Goal: Find contact information: Find contact information

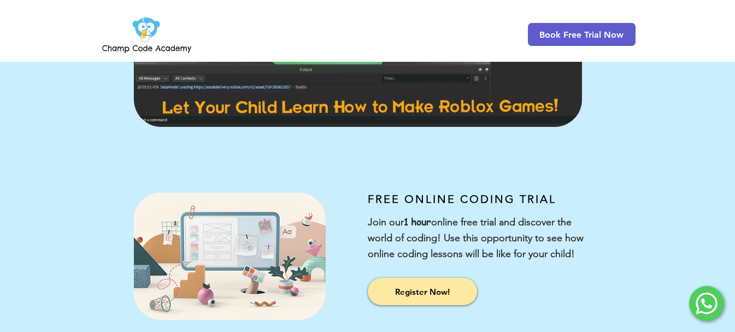
scroll to position [238, 0]
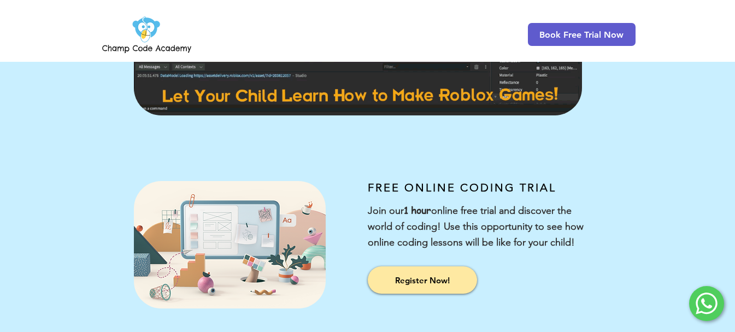
click at [706, 300] on icon at bounding box center [707, 303] width 22 height 22
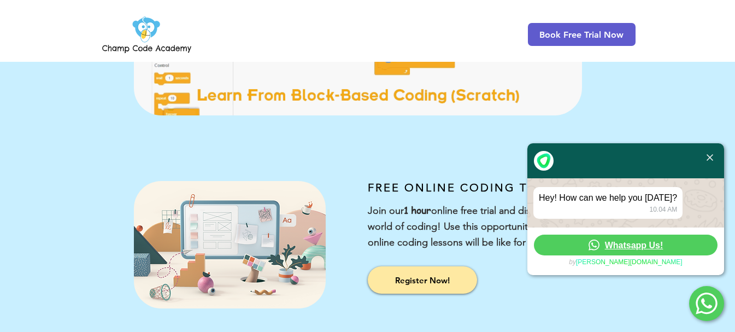
click at [707, 155] on img at bounding box center [710, 157] width 7 height 7
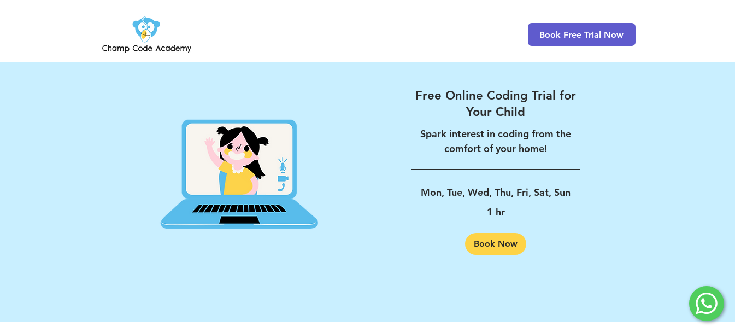
scroll to position [1823, 0]
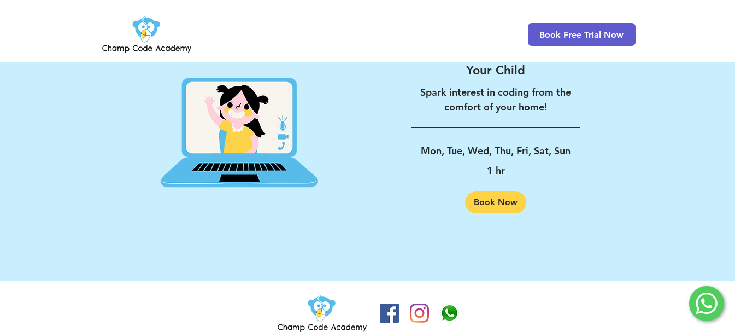
click at [700, 295] on icon at bounding box center [707, 303] width 22 height 22
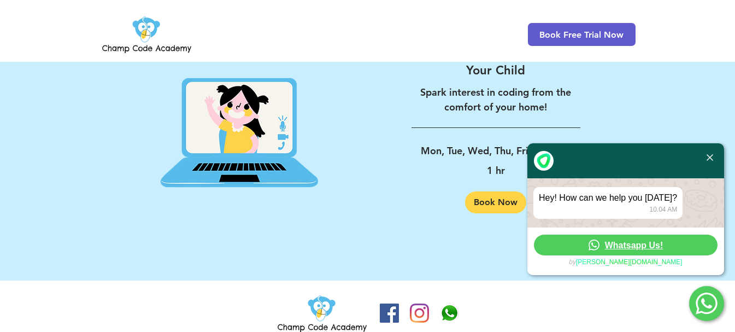
click at [623, 246] on span "Whatsapp Us!" at bounding box center [634, 245] width 58 height 10
click at [649, 246] on span "Whatsapp Us!" at bounding box center [634, 245] width 58 height 10
click at [711, 157] on img at bounding box center [710, 157] width 7 height 7
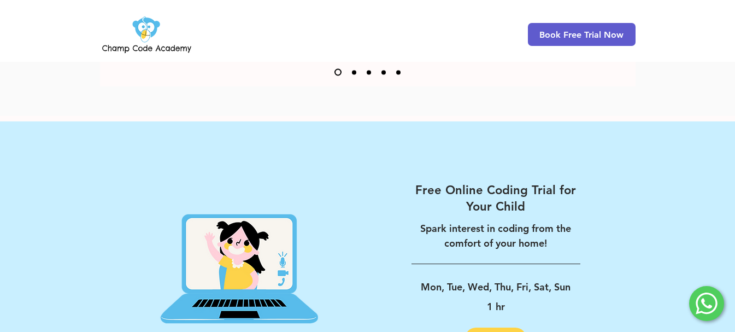
scroll to position [1823, 0]
